Goal: Task Accomplishment & Management: Manage account settings

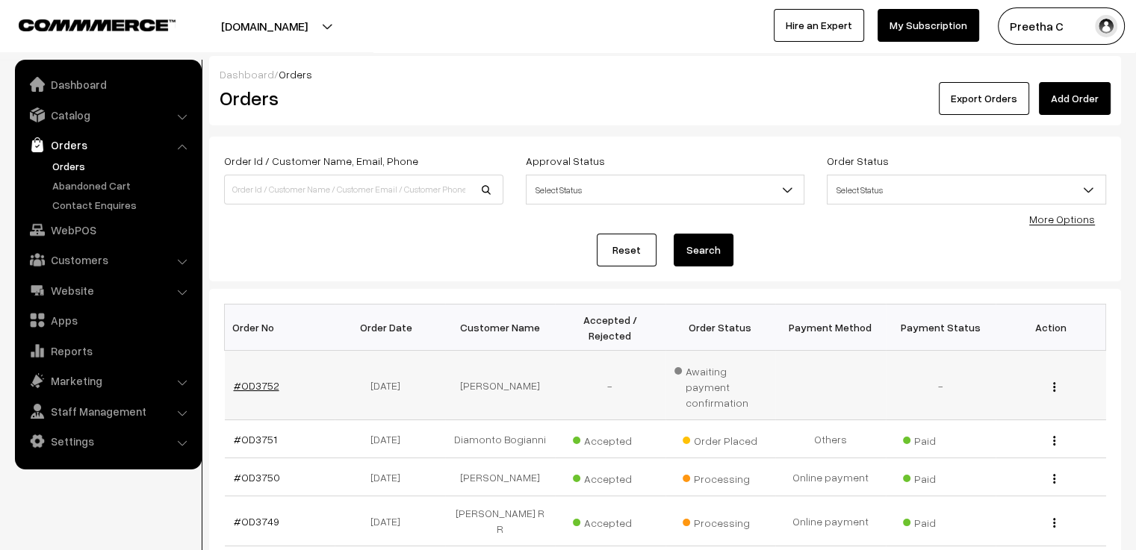
click at [254, 379] on link "#OD3752" at bounding box center [257, 385] width 46 height 13
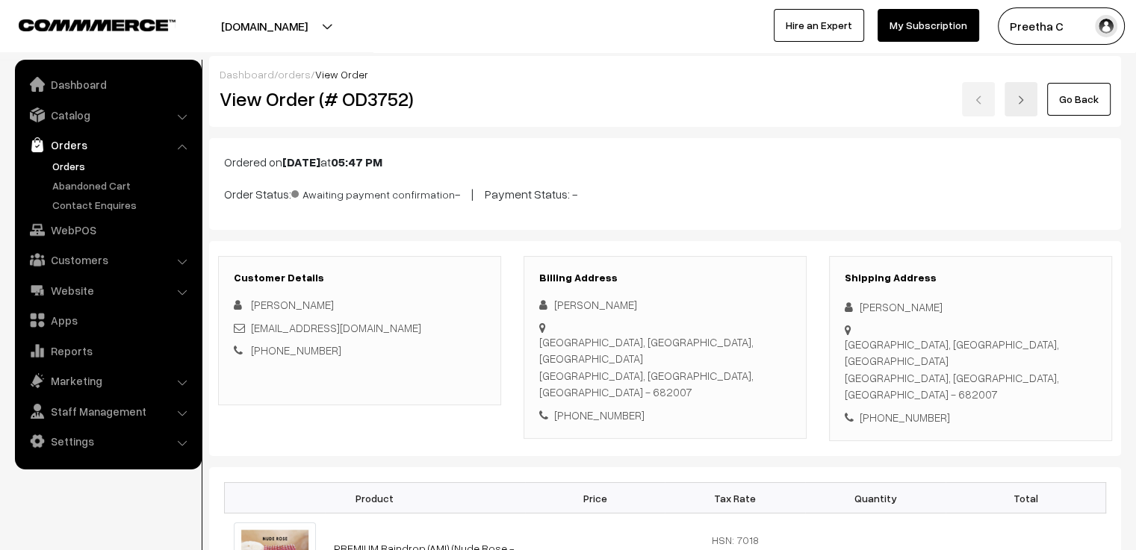
click at [284, 77] on link "orders" at bounding box center [294, 74] width 33 height 13
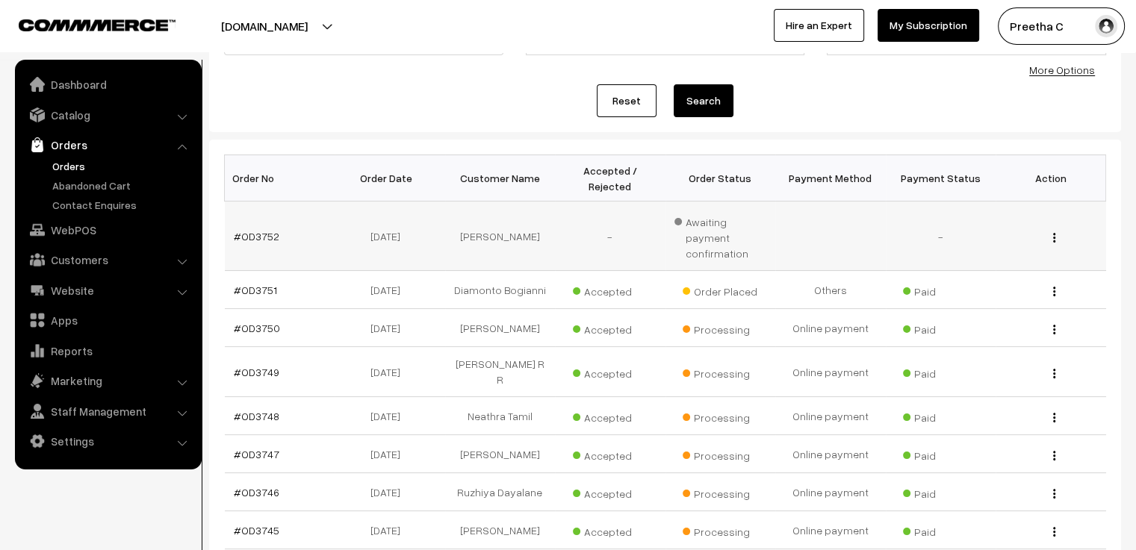
scroll to position [299, 0]
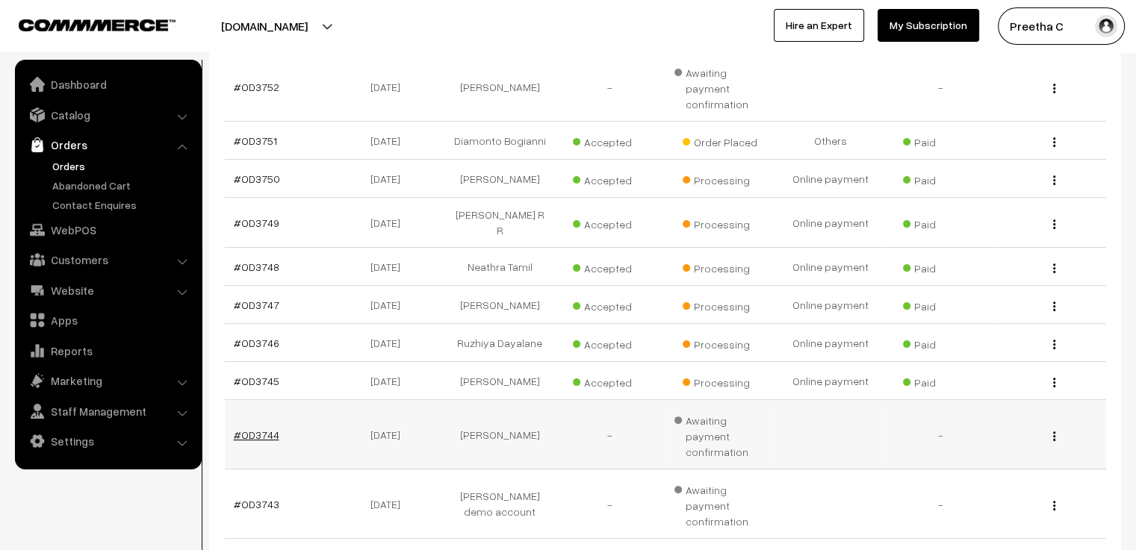
click at [261, 429] on link "#OD3744" at bounding box center [257, 435] width 46 height 13
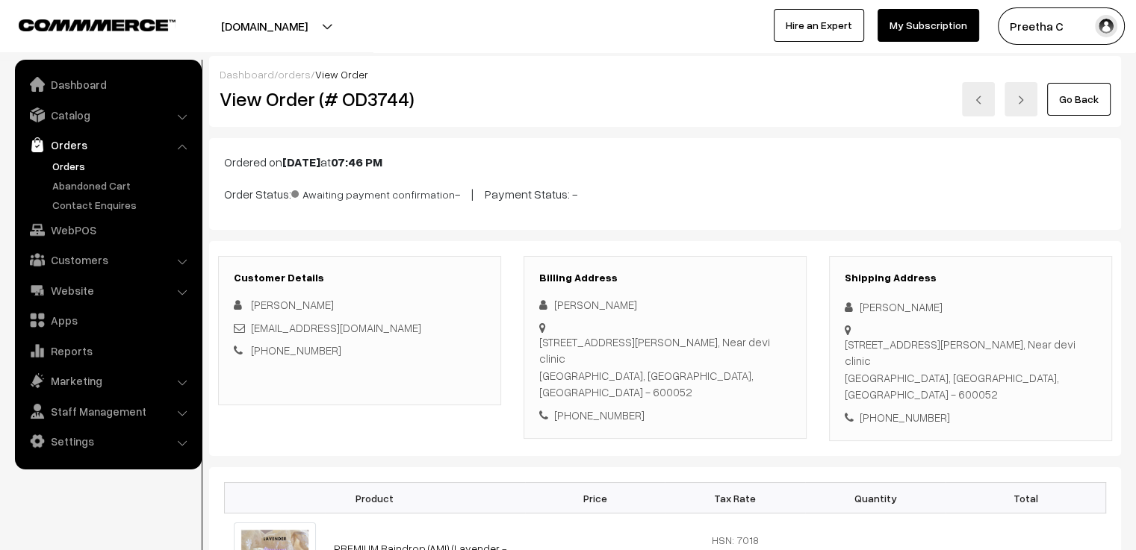
click at [284, 75] on link "orders" at bounding box center [294, 74] width 33 height 13
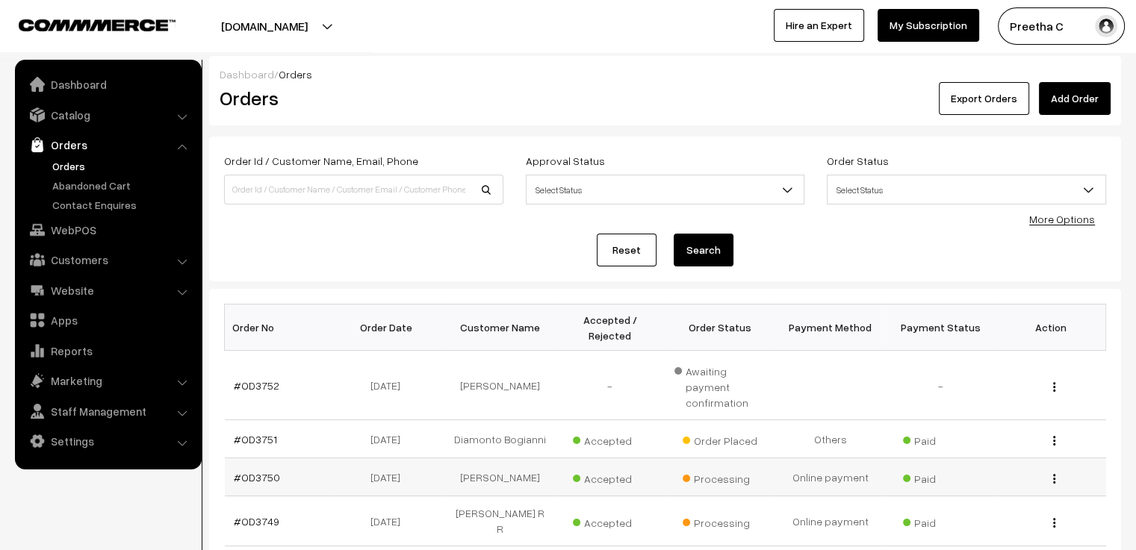
scroll to position [373, 0]
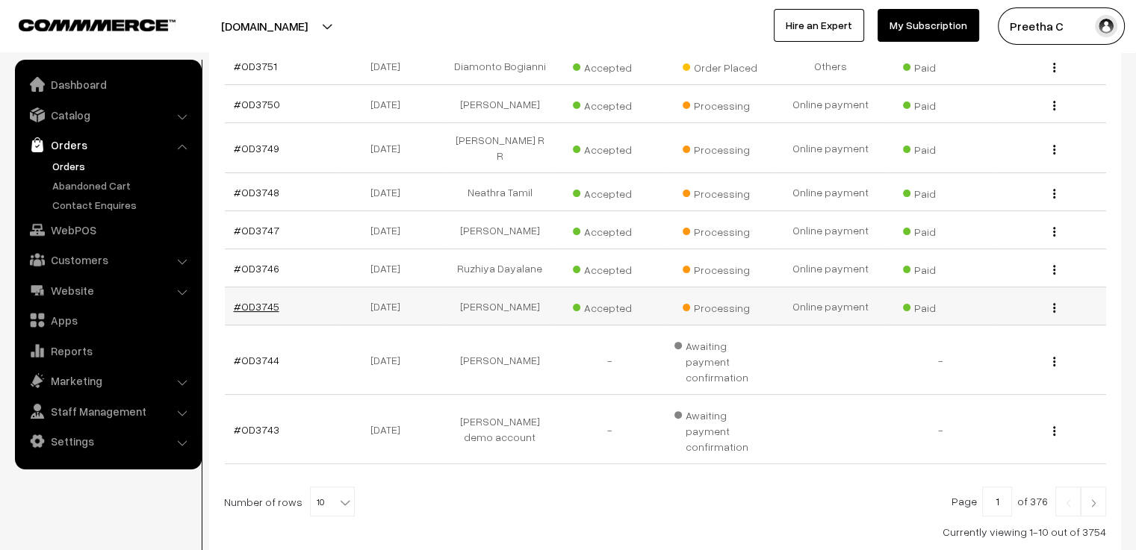
click at [258, 300] on link "#OD3745" at bounding box center [257, 306] width 46 height 13
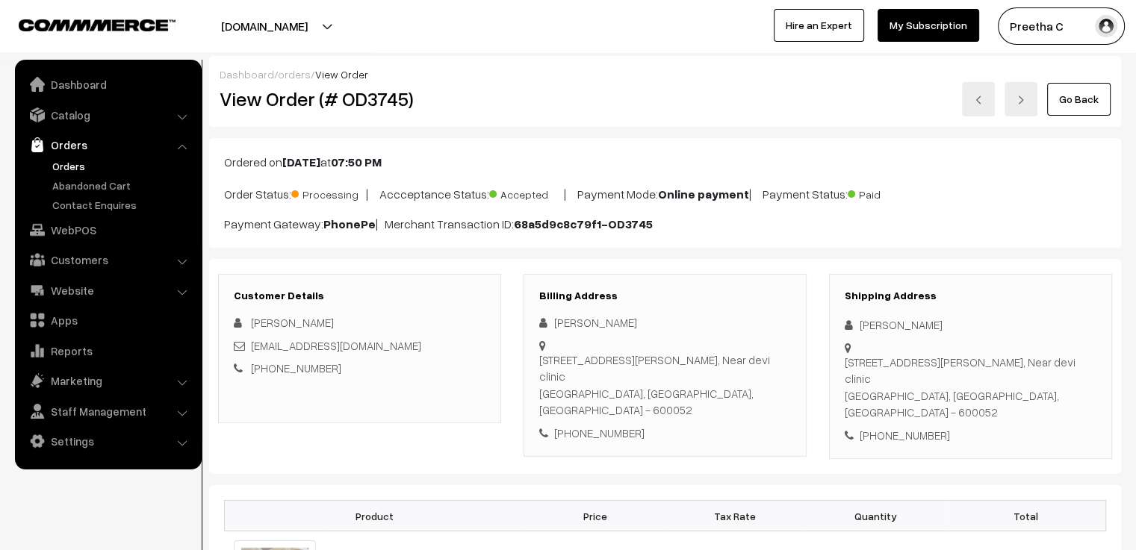
click at [297, 78] on link "orders" at bounding box center [294, 74] width 33 height 13
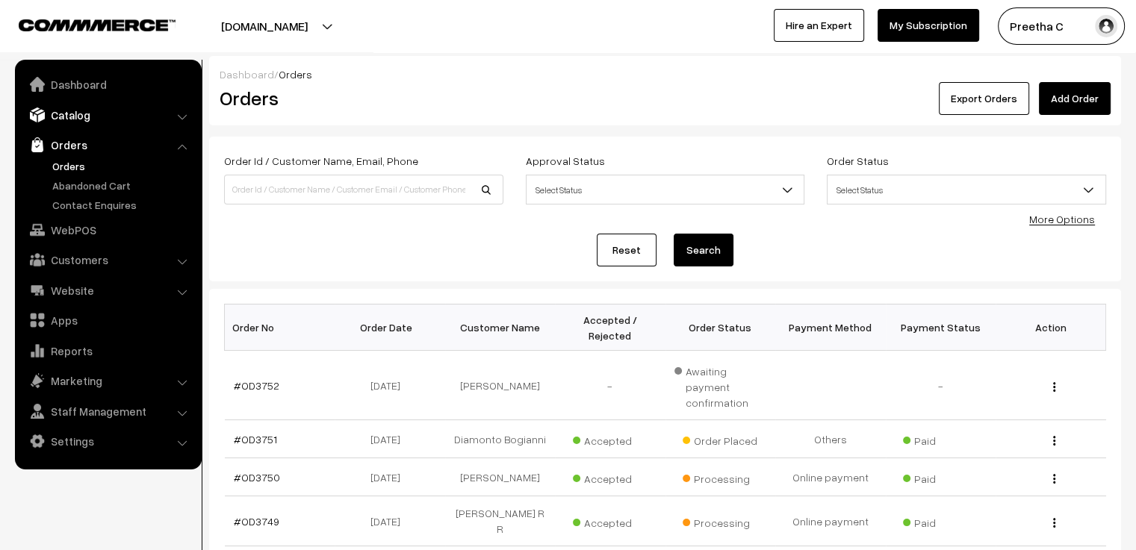
click at [65, 119] on link "Catalog" at bounding box center [108, 115] width 178 height 27
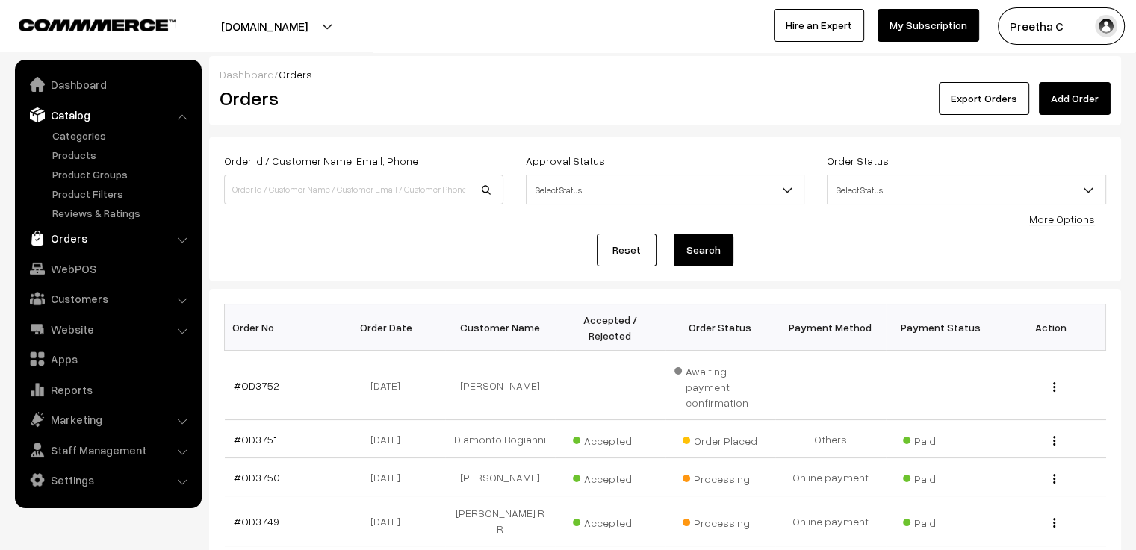
click at [56, 237] on link "Orders" at bounding box center [108, 238] width 178 height 27
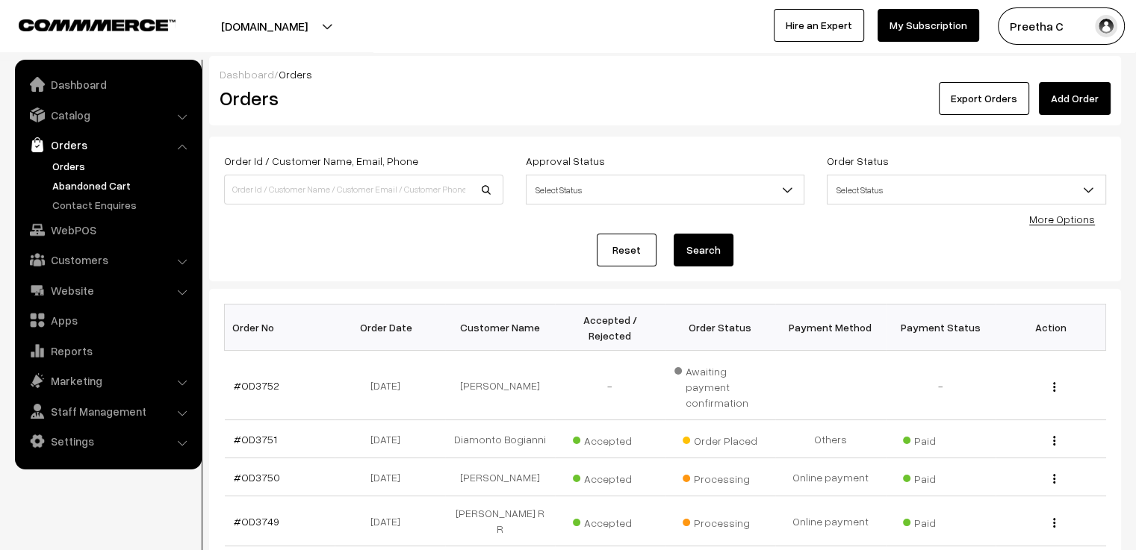
click at [73, 181] on link "Abandoned Cart" at bounding box center [123, 186] width 148 height 16
